Goal: Information Seeking & Learning: Understand process/instructions

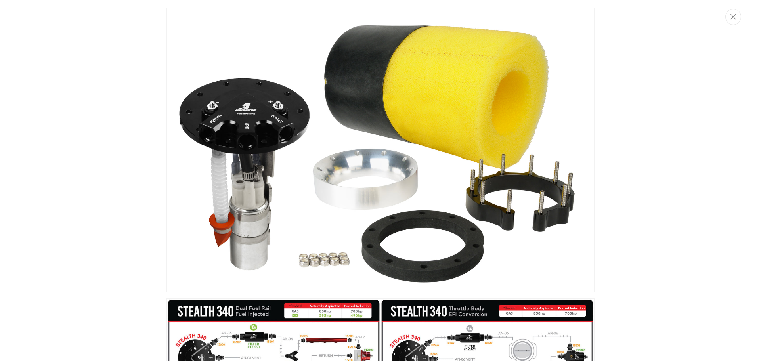
scroll to position [0, 250]
click at [736, 21] on button "Close" at bounding box center [734, 17] width 16 height 16
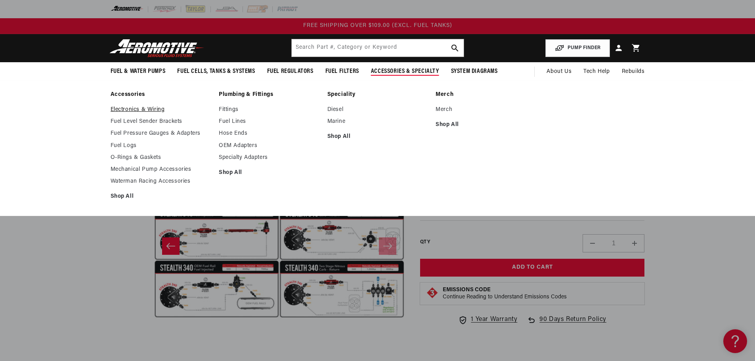
click at [143, 110] on link "Electronics & Wiring" at bounding box center [161, 109] width 101 height 7
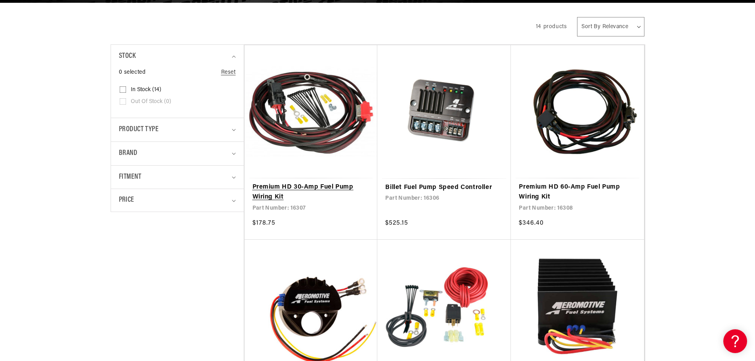
click at [299, 192] on link "Premium HD 30-Amp Fuel Pump Wiring Kit" at bounding box center [311, 192] width 117 height 20
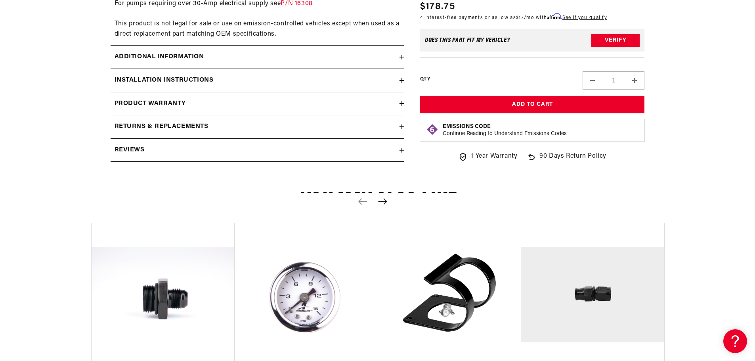
scroll to position [793, 0]
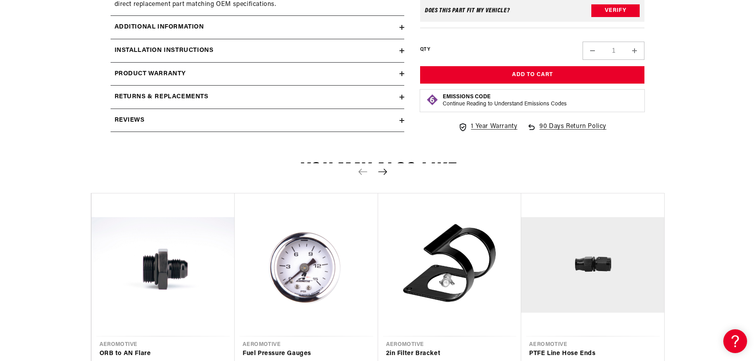
click at [216, 44] on summary "Installation Instructions" at bounding box center [258, 50] width 294 height 23
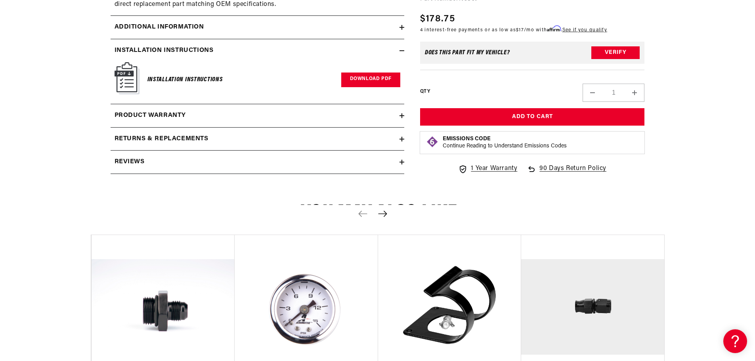
click at [367, 73] on link "Download PDF" at bounding box center [370, 80] width 59 height 15
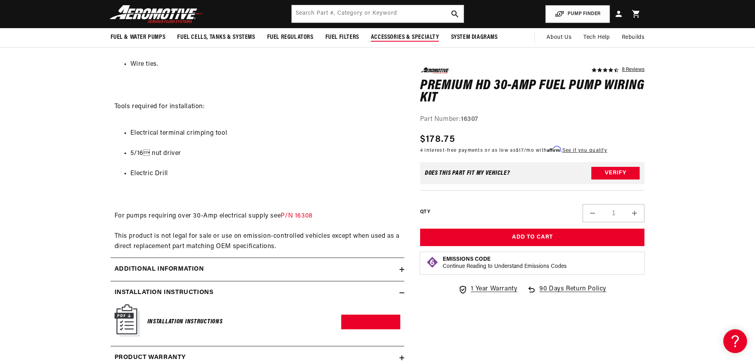
scroll to position [516, 0]
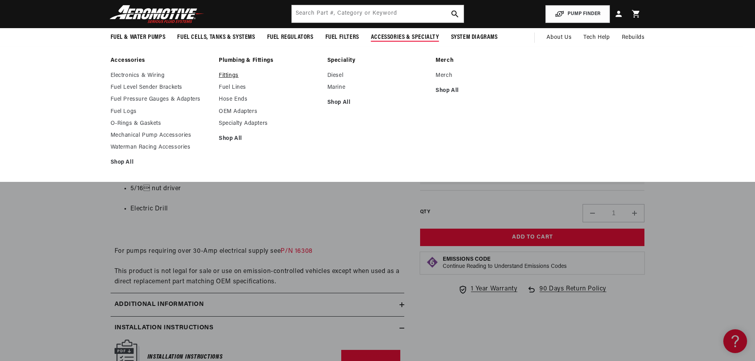
click at [236, 72] on link "Fittings" at bounding box center [269, 75] width 101 height 7
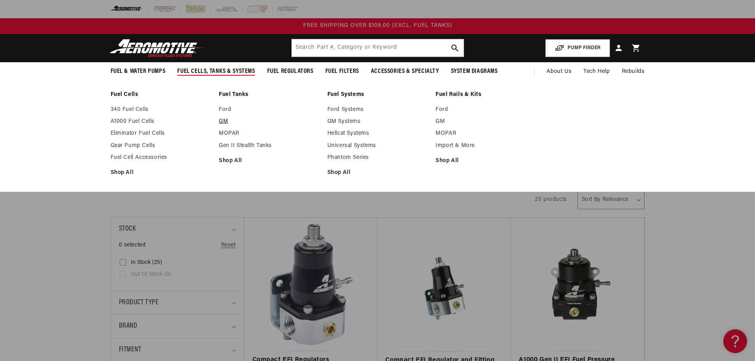
click at [223, 119] on link "GM" at bounding box center [269, 121] width 101 height 7
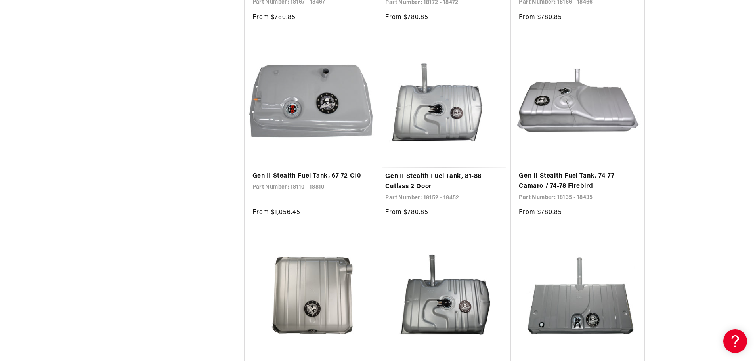
scroll to position [952, 0]
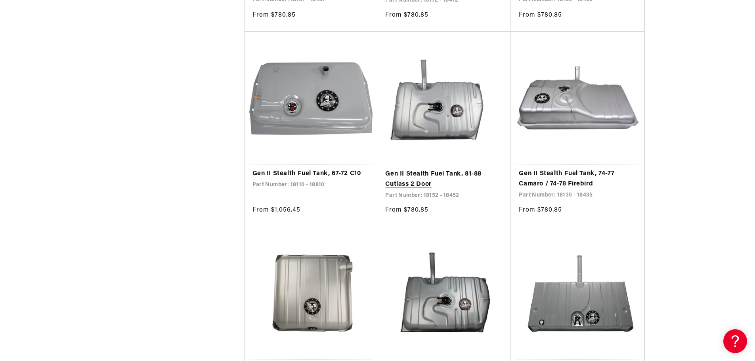
click at [416, 182] on link "Gen II Stealth Fuel Tank, 81-88 Cutlass 2 Door" at bounding box center [444, 179] width 118 height 20
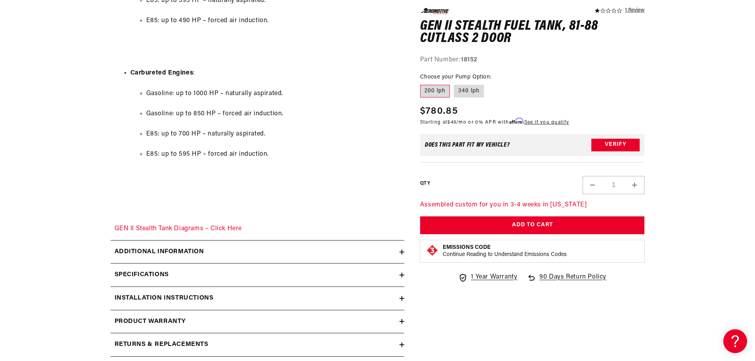
scroll to position [1190, 0]
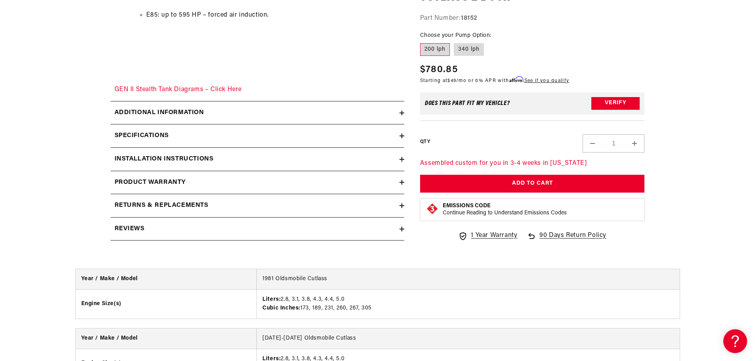
click at [252, 153] on summary "Installation Instructions" at bounding box center [258, 159] width 294 height 23
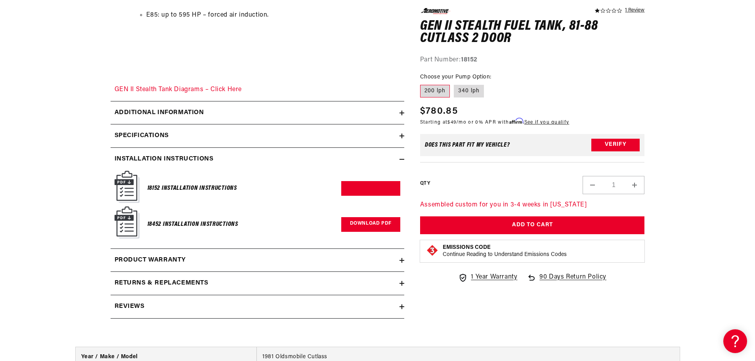
click at [375, 222] on link "Download PDF" at bounding box center [370, 224] width 59 height 15
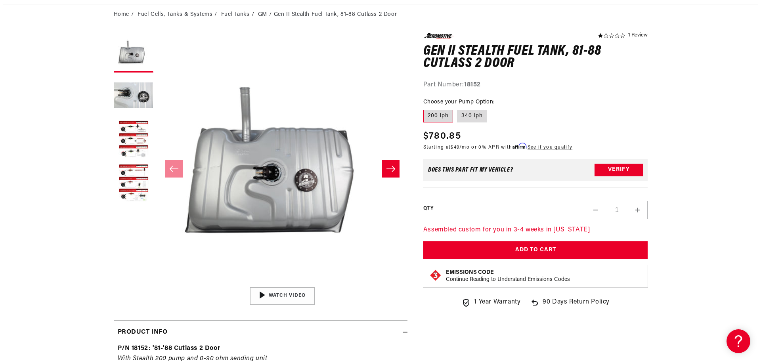
scroll to position [0, 0]
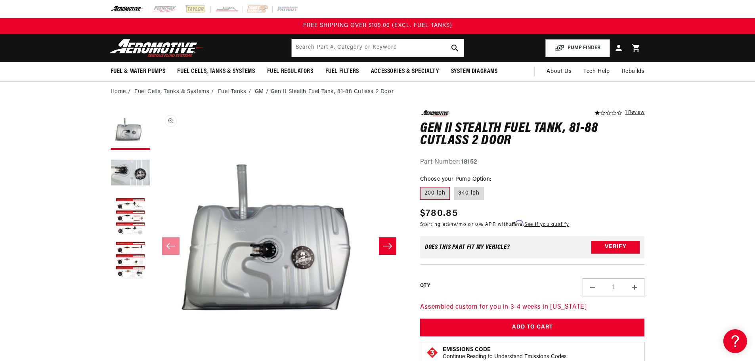
click at [154, 360] on button "Open media 1 in modal" at bounding box center [154, 360] width 0 height 0
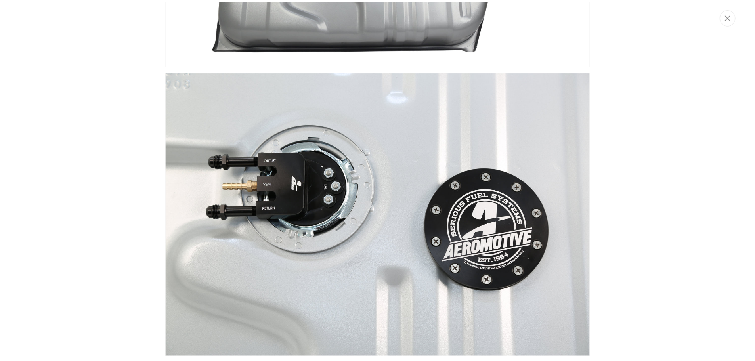
scroll to position [159, 0]
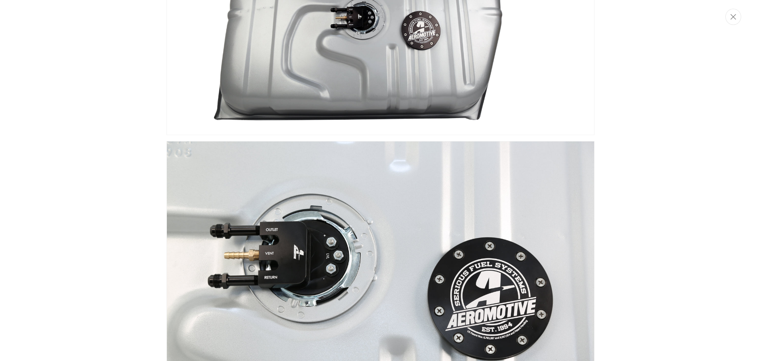
click at [289, 265] on img "Media gallery" at bounding box center [381, 284] width 428 height 286
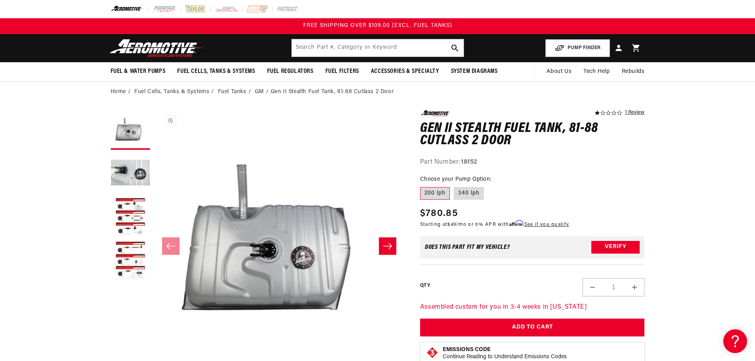
click at [154, 360] on button "Open media 1 in modal" at bounding box center [154, 360] width 0 height 0
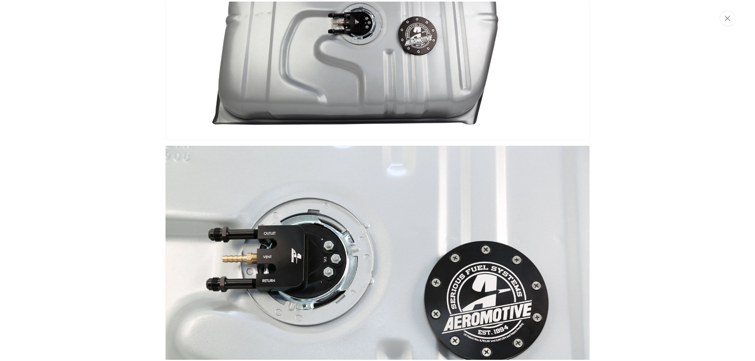
scroll to position [0, 0]
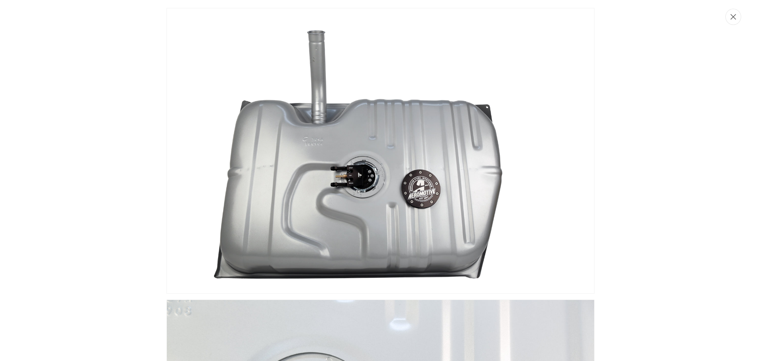
click at [737, 21] on button "Close" at bounding box center [734, 17] width 16 height 16
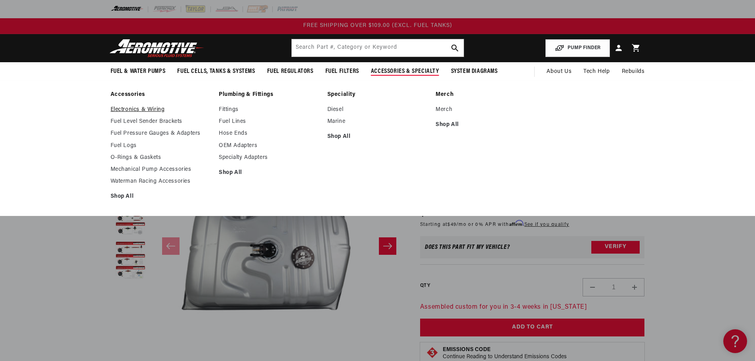
click at [125, 107] on link "Electronics & Wiring" at bounding box center [161, 109] width 101 height 7
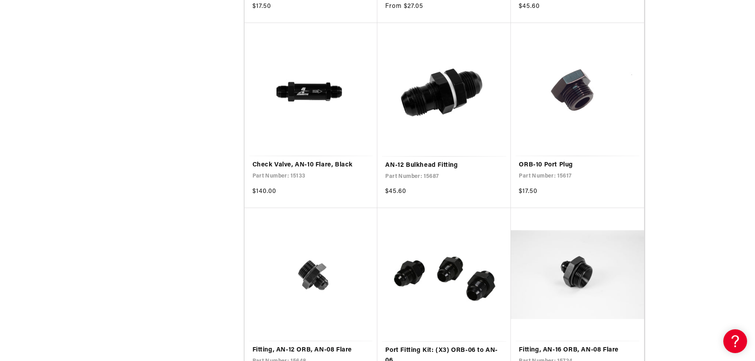
scroll to position [1388, 0]
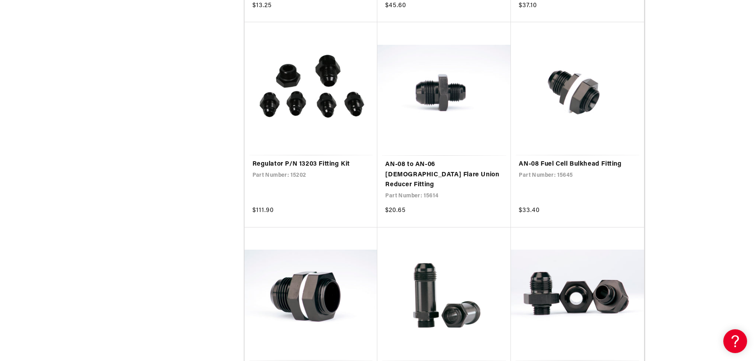
scroll to position [2181, 0]
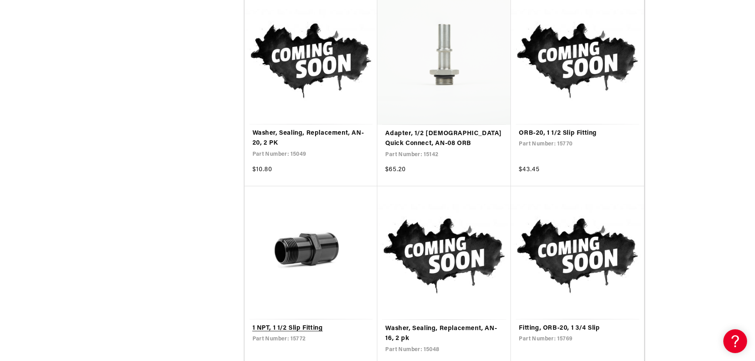
scroll to position [5592, 0]
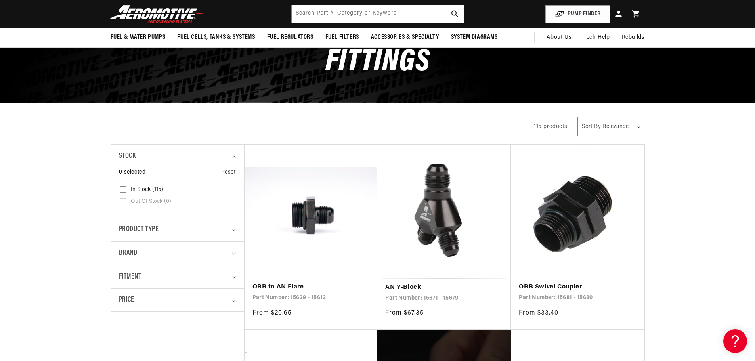
scroll to position [40, 0]
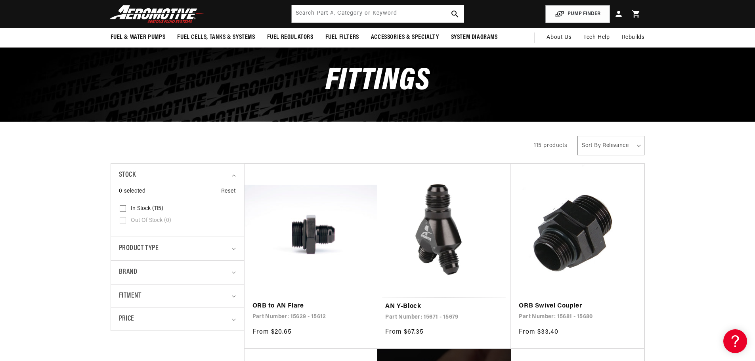
click at [282, 307] on link "ORB to AN Flare" at bounding box center [311, 306] width 117 height 10
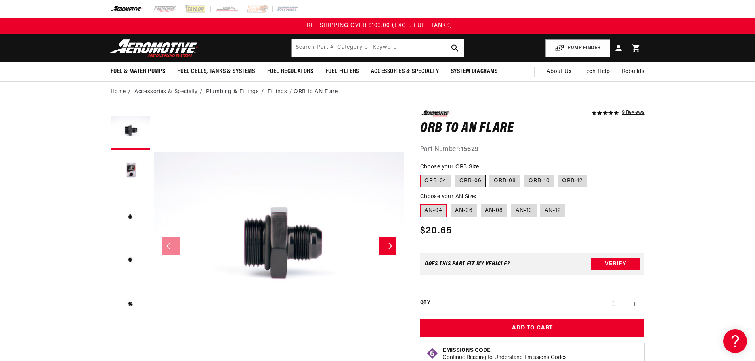
click at [476, 181] on label "ORB-06" at bounding box center [470, 181] width 31 height 13
click at [456, 174] on input "ORB-06" at bounding box center [455, 173] width 0 height 0
radio input "true"
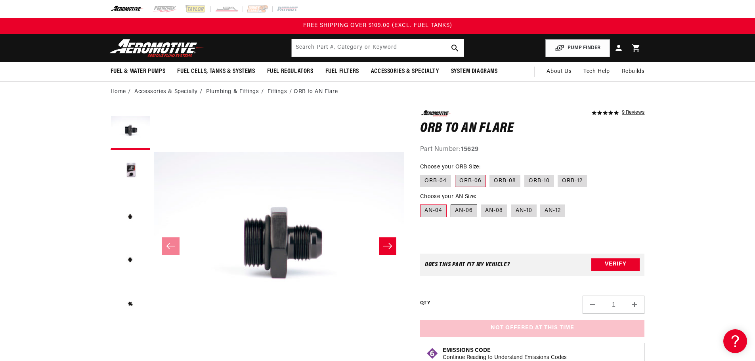
click at [466, 211] on label "AN-06" at bounding box center [464, 211] width 27 height 13
click at [451, 203] on input "AN-06" at bounding box center [451, 203] width 0 height 0
radio input "true"
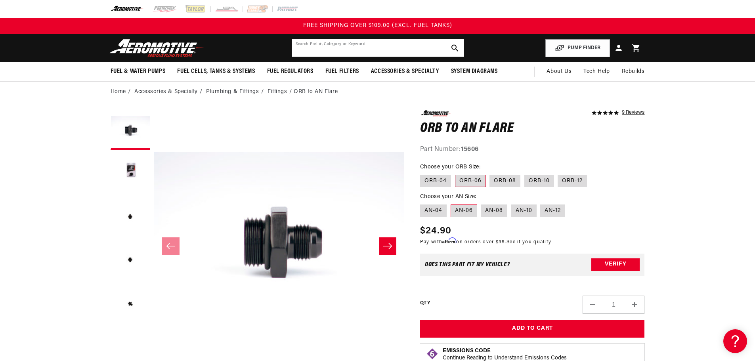
click at [357, 48] on input "text" at bounding box center [378, 47] width 172 height 17
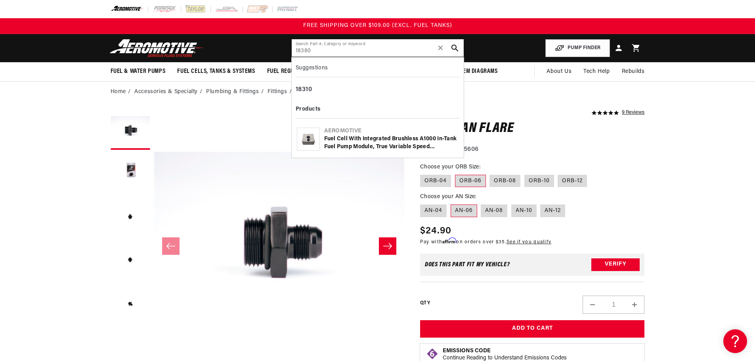
type input "18380"
click at [380, 144] on div "Fuel Cell with Integrated Brushless A1000 In-Tank Fuel Pump Module, True Variab…" at bounding box center [391, 142] width 134 height 15
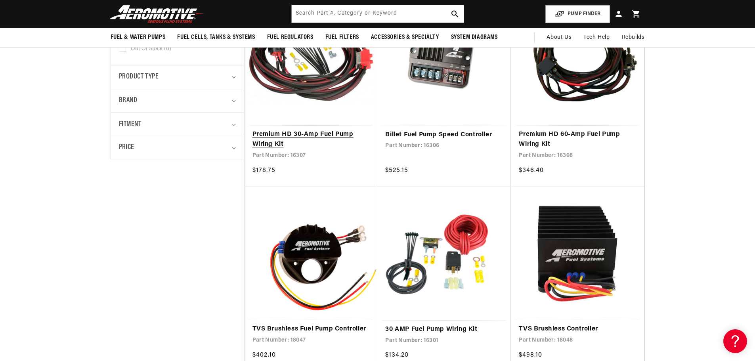
scroll to position [159, 0]
